Goal: Task Accomplishment & Management: Manage account settings

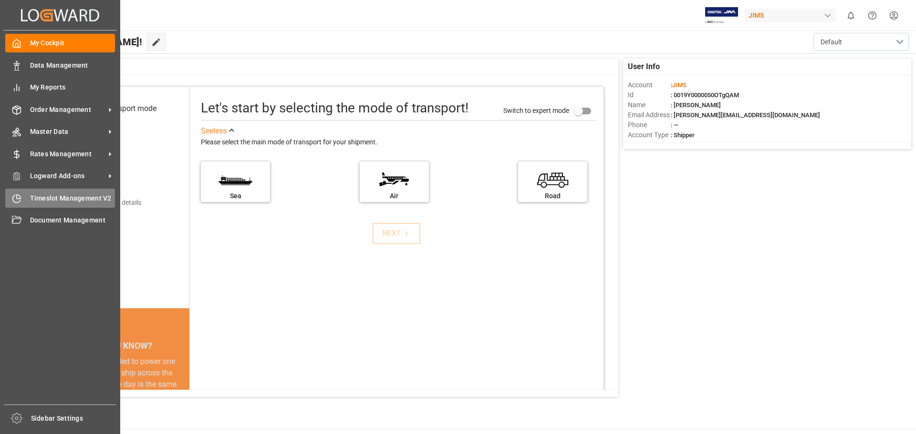
click at [74, 198] on span "Timeslot Management V2" at bounding box center [72, 199] width 85 height 10
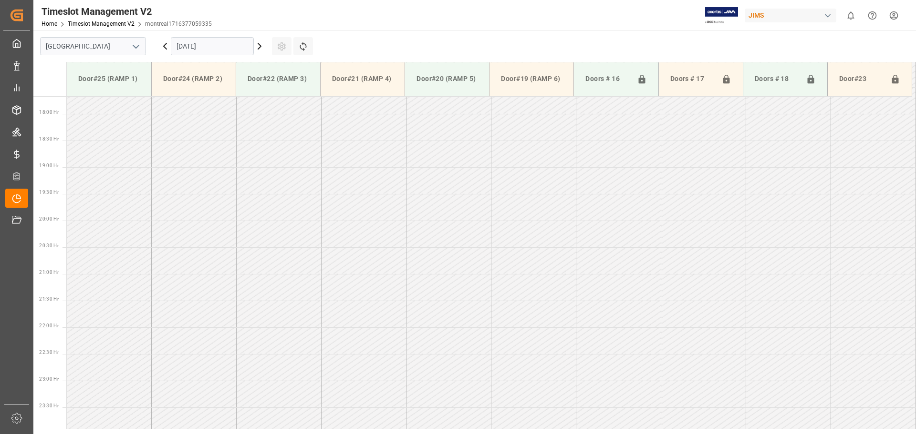
scroll to position [950, 0]
click at [122, 50] on input "[GEOGRAPHIC_DATA]" at bounding box center [93, 46] width 106 height 18
click at [133, 46] on icon "open menu" at bounding box center [135, 46] width 11 height 11
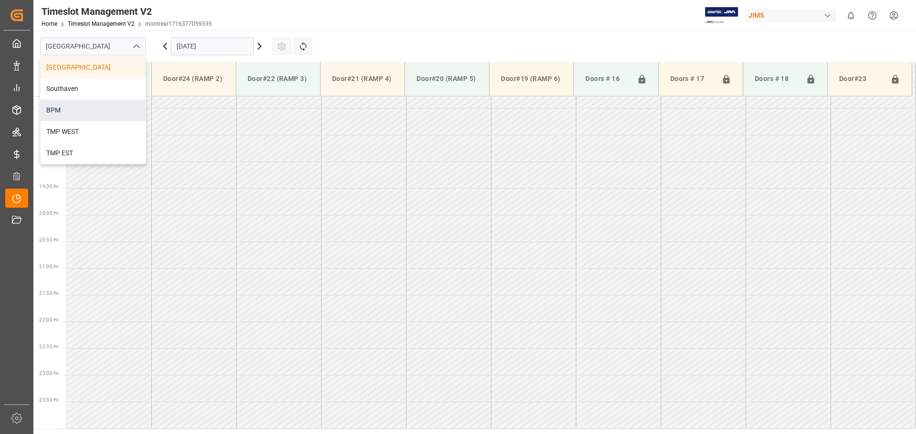
click at [113, 108] on div "BPM" at bounding box center [93, 110] width 105 height 21
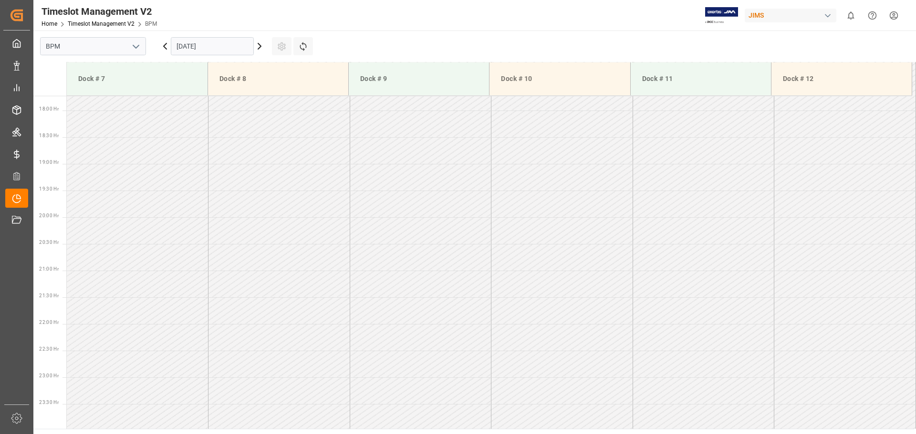
click at [238, 47] on input "[DATE]" at bounding box center [212, 46] width 83 height 18
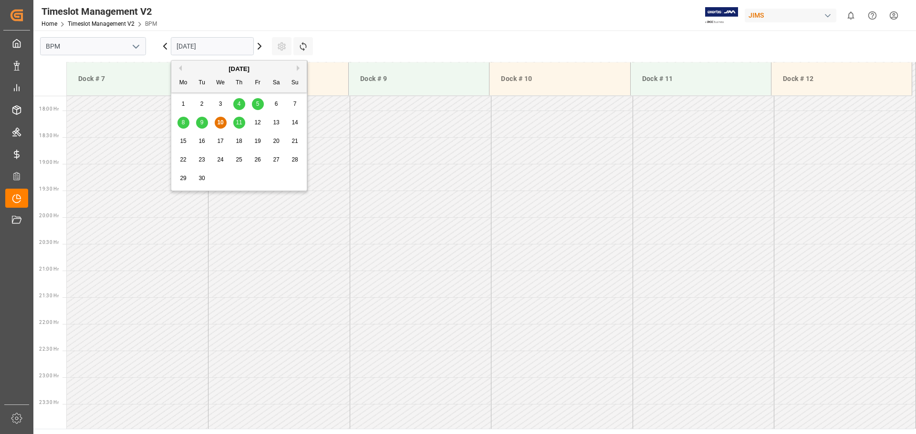
scroll to position [949, 0]
click at [219, 122] on span "10" at bounding box center [220, 122] width 6 height 7
click at [219, 42] on input "[DATE]" at bounding box center [212, 46] width 83 height 18
click at [222, 120] on span "10" at bounding box center [220, 122] width 6 height 7
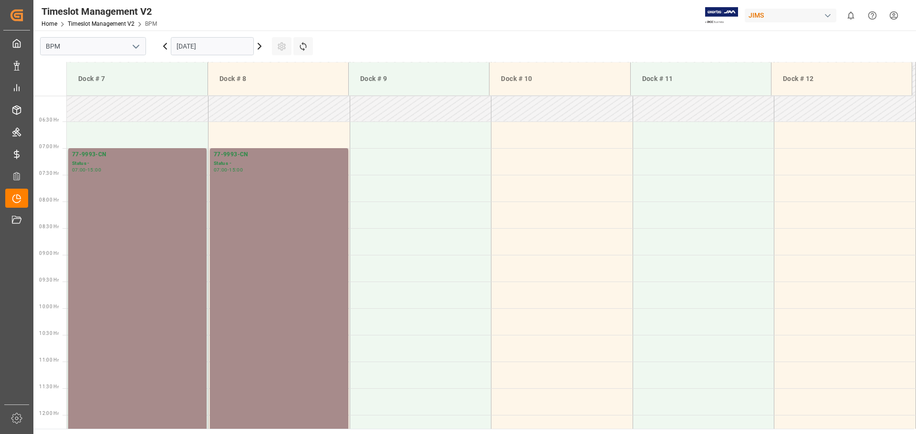
scroll to position [186, 0]
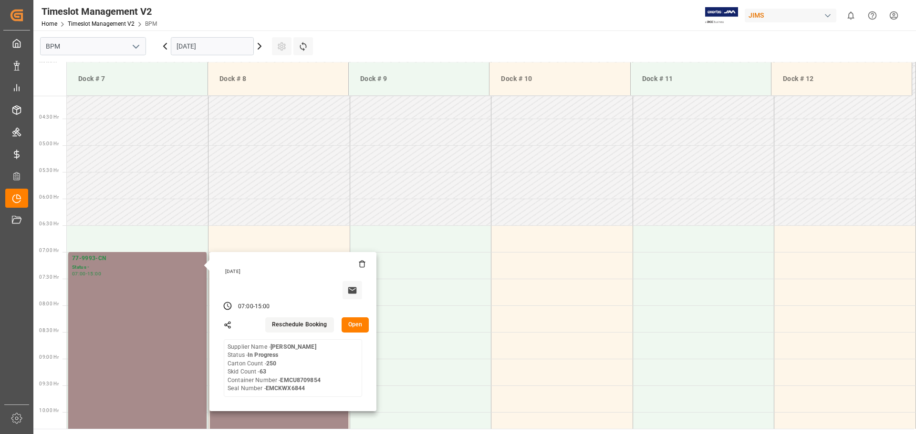
scroll to position [281, 0]
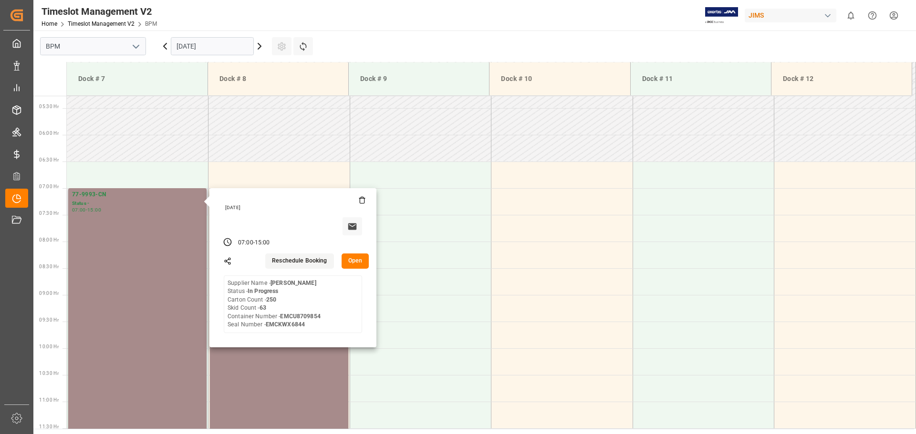
click at [351, 261] on button "Open" at bounding box center [355, 261] width 28 height 15
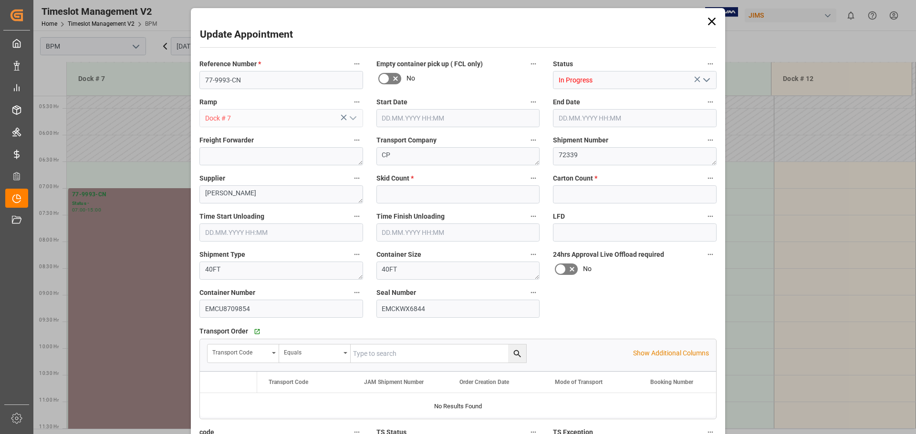
type input "63"
type input "250"
type input "[DATE] 07:00"
type input "[DATE] 15:00"
type input "[DATE] 07:30"
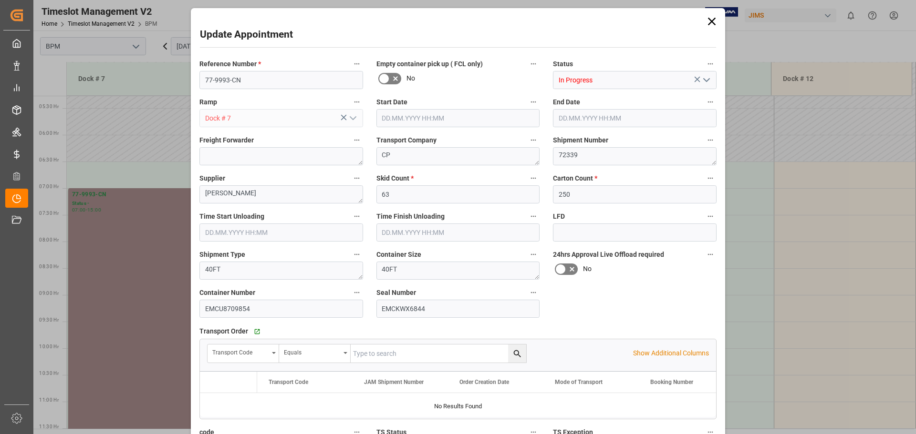
type input "[DATE] 10:30"
type input "[DATE] 10:49"
click at [702, 77] on icon "open menu" at bounding box center [706, 79] width 11 height 11
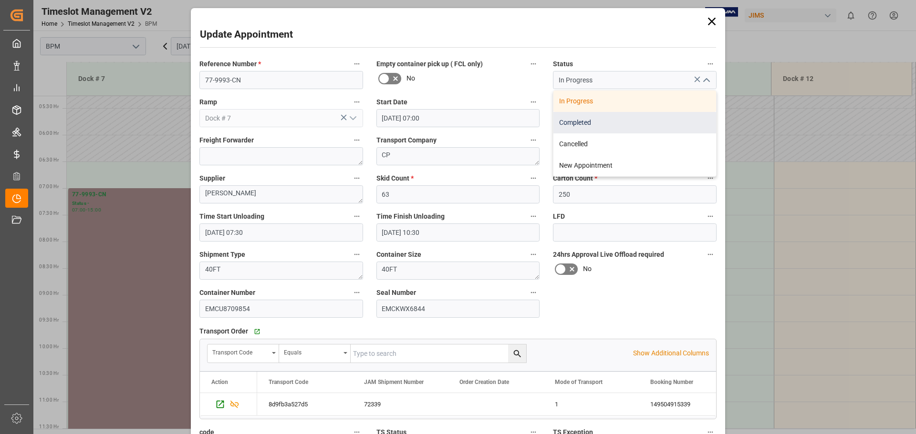
click at [643, 117] on div "Completed" at bounding box center [634, 122] width 163 height 21
type input "Completed"
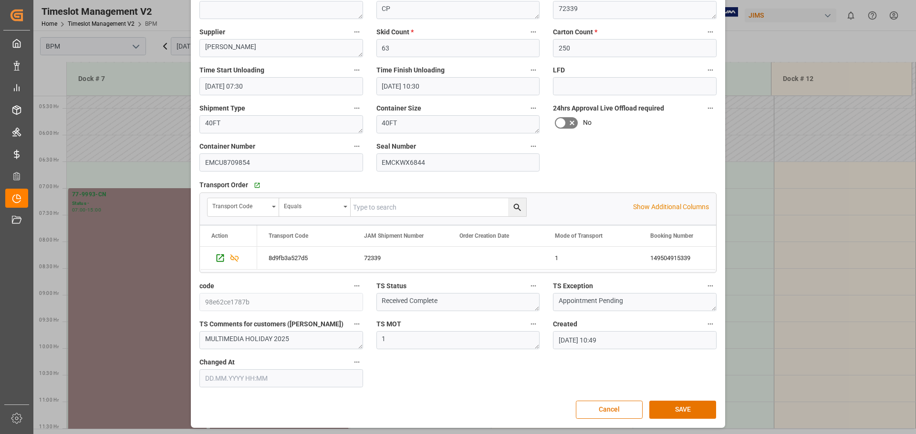
scroll to position [148, 0]
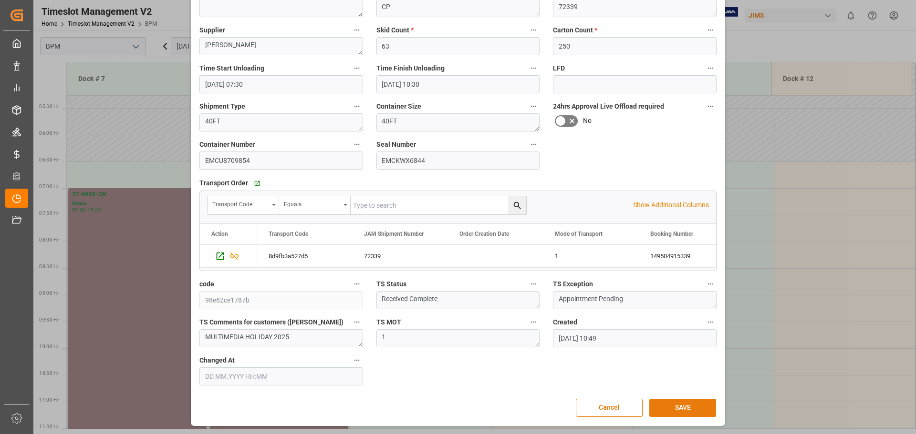
click at [684, 405] on button "SAVE" at bounding box center [682, 408] width 67 height 18
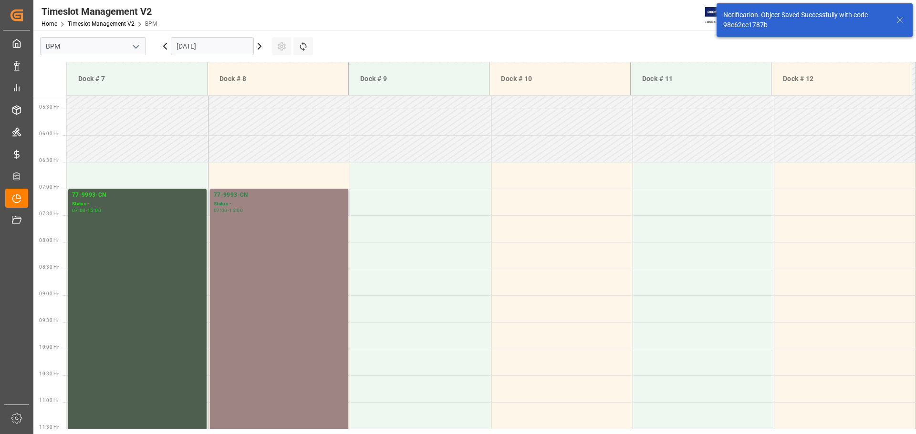
scroll to position [314, 0]
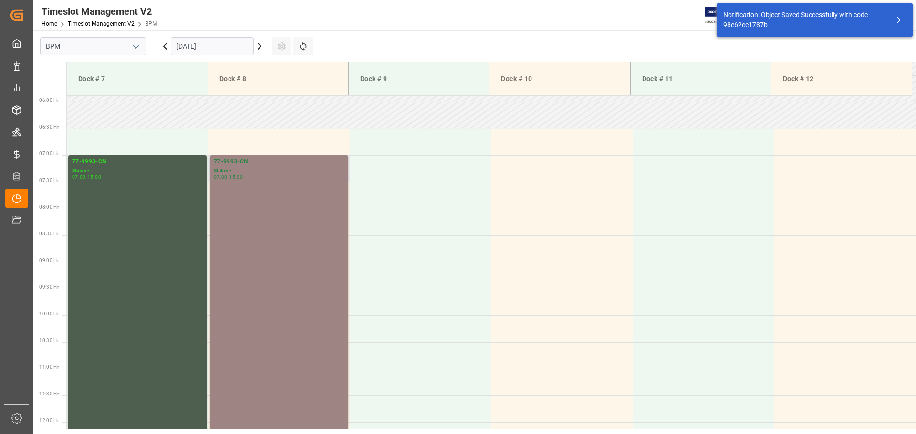
click at [321, 257] on div "77-9993-CN Status - 07:00 - 15:00" at bounding box center [279, 368] width 131 height 423
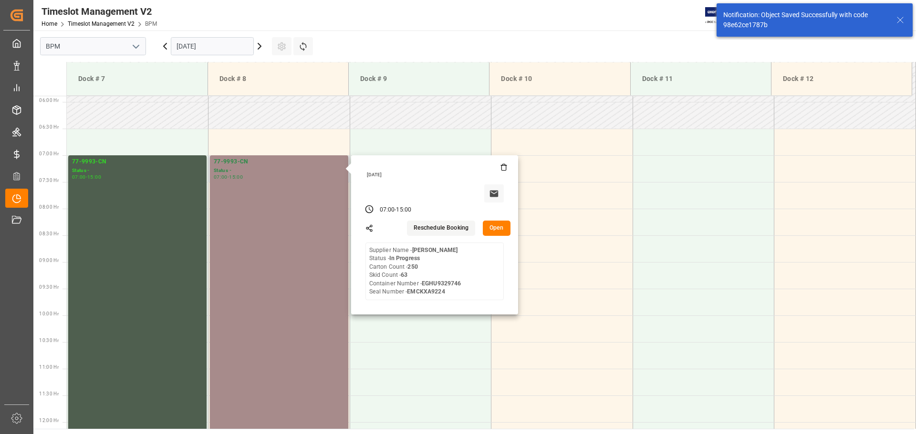
click at [495, 230] on button "Open" at bounding box center [497, 228] width 28 height 15
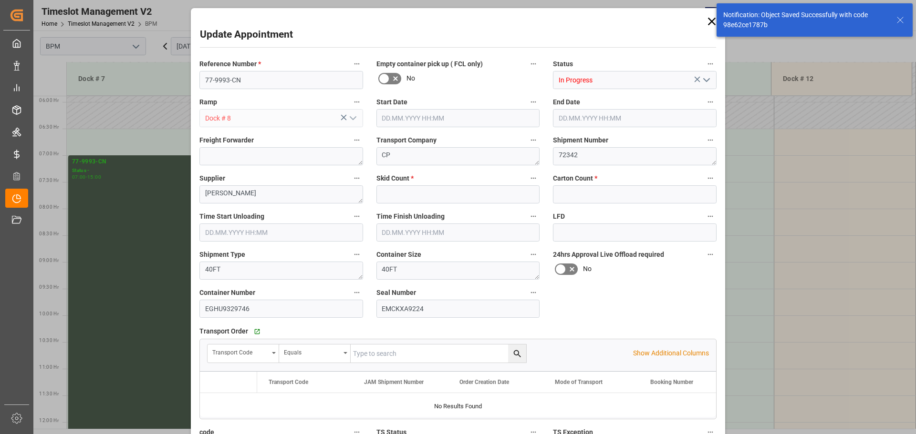
type input "63"
type input "250"
type input "[DATE] 07:00"
type input "[DATE] 15:00"
type input "[DATE] 11:00"
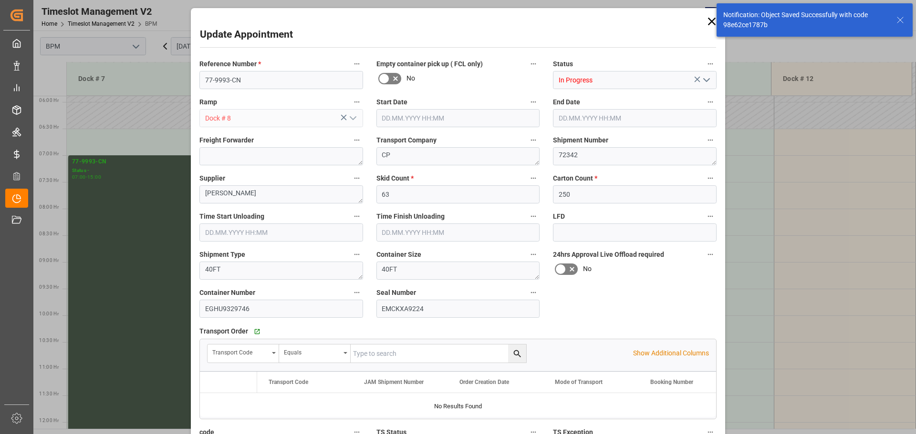
type input "[DATE] 14:00"
type input "[DATE] 10:51"
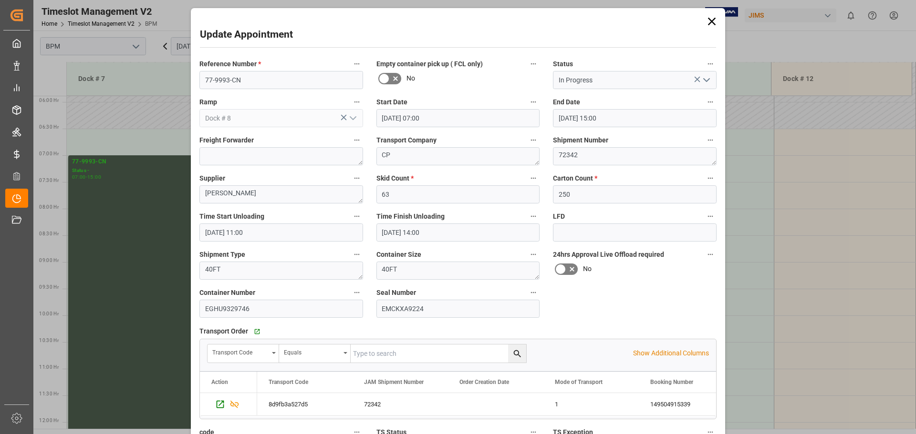
click at [702, 83] on icon "open menu" at bounding box center [706, 79] width 11 height 11
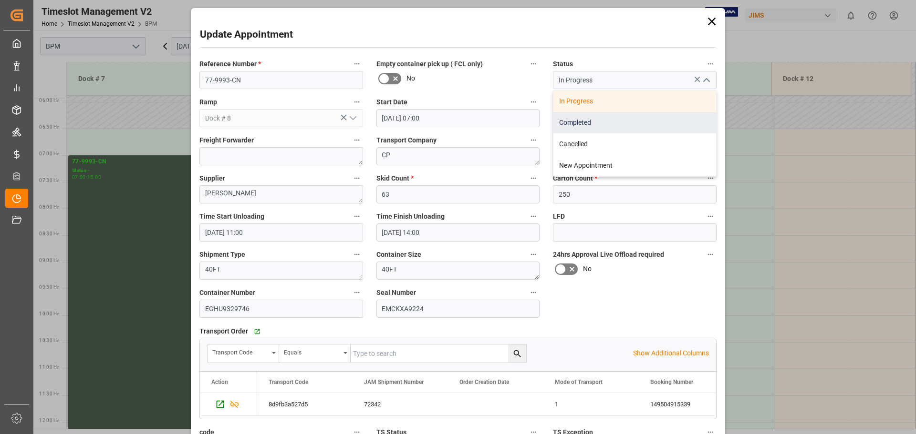
click at [660, 124] on div "Completed" at bounding box center [634, 122] width 163 height 21
type input "Completed"
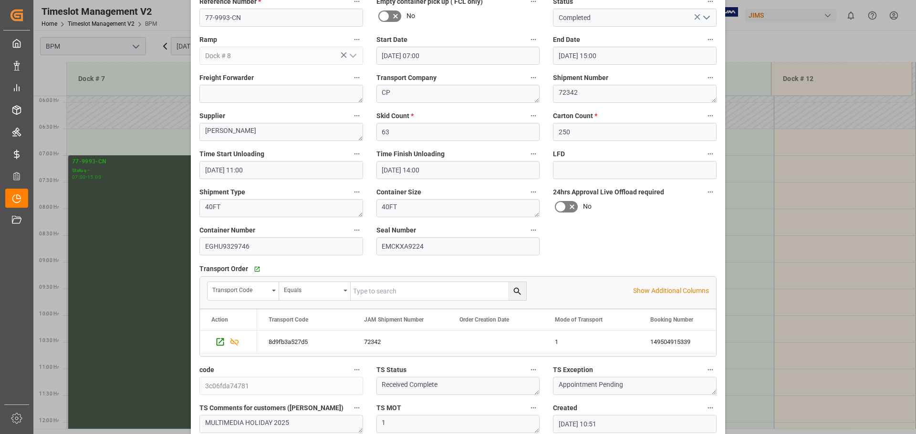
scroll to position [148, 0]
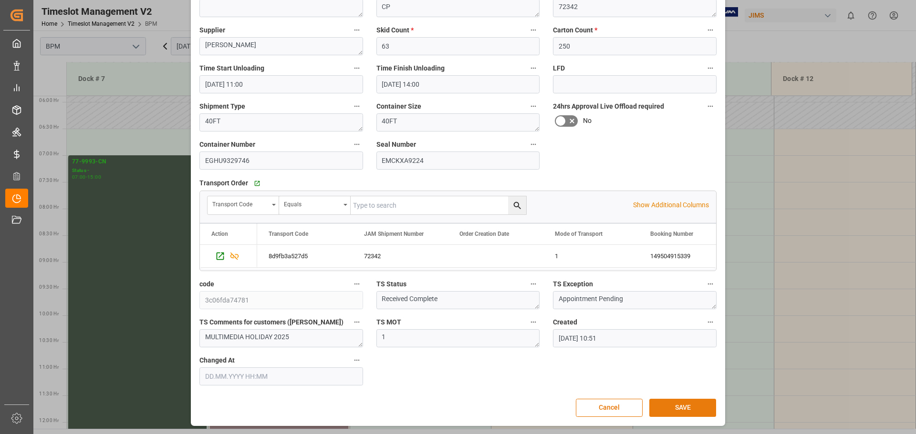
click at [697, 407] on button "SAVE" at bounding box center [682, 408] width 67 height 18
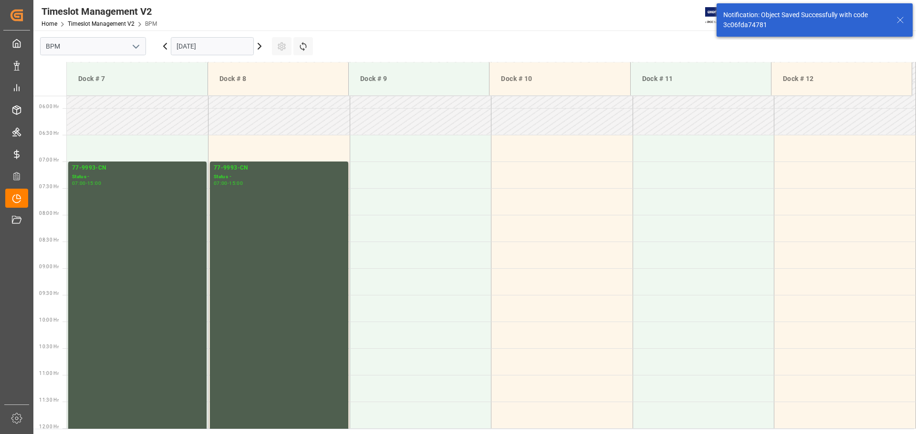
scroll to position [314, 0]
